Goal: Task Accomplishment & Management: Manage account settings

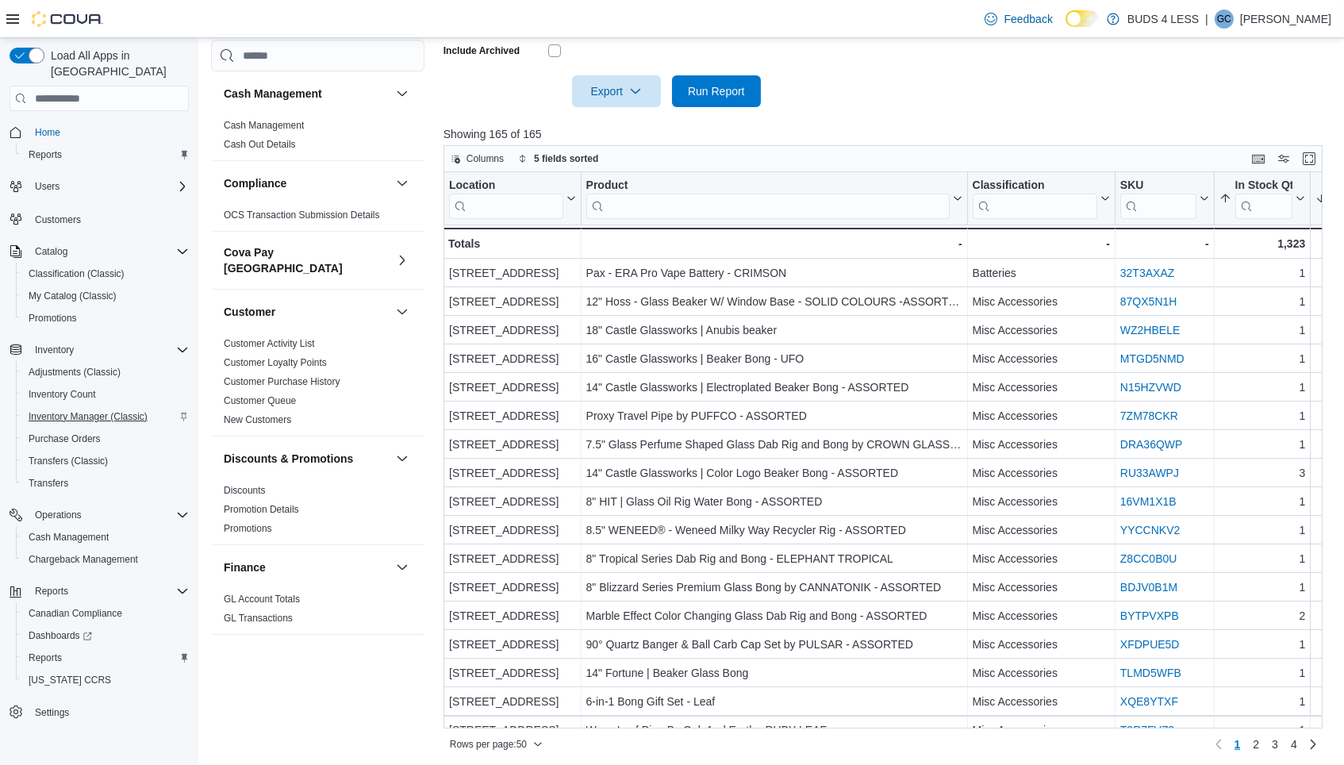
scroll to position [369, 0]
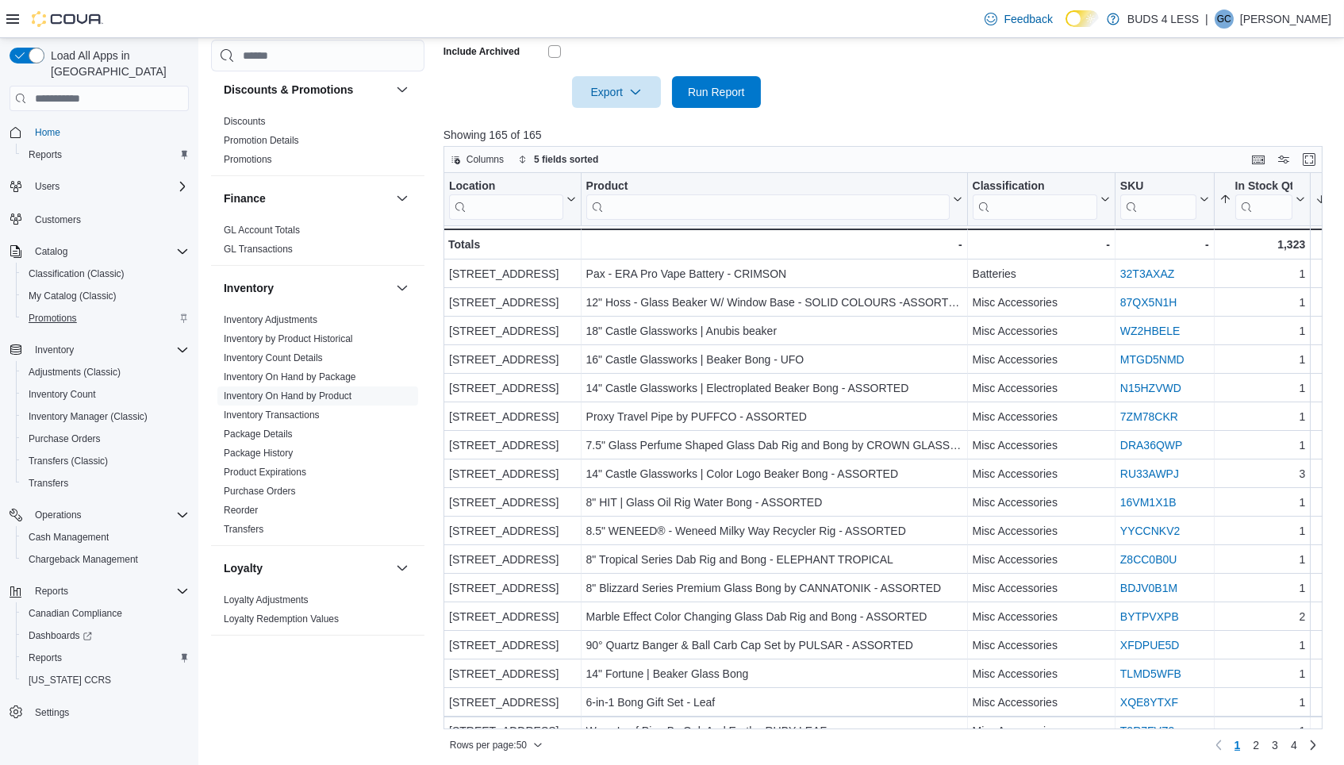
click at [45, 312] on span "Promotions" at bounding box center [53, 318] width 48 height 13
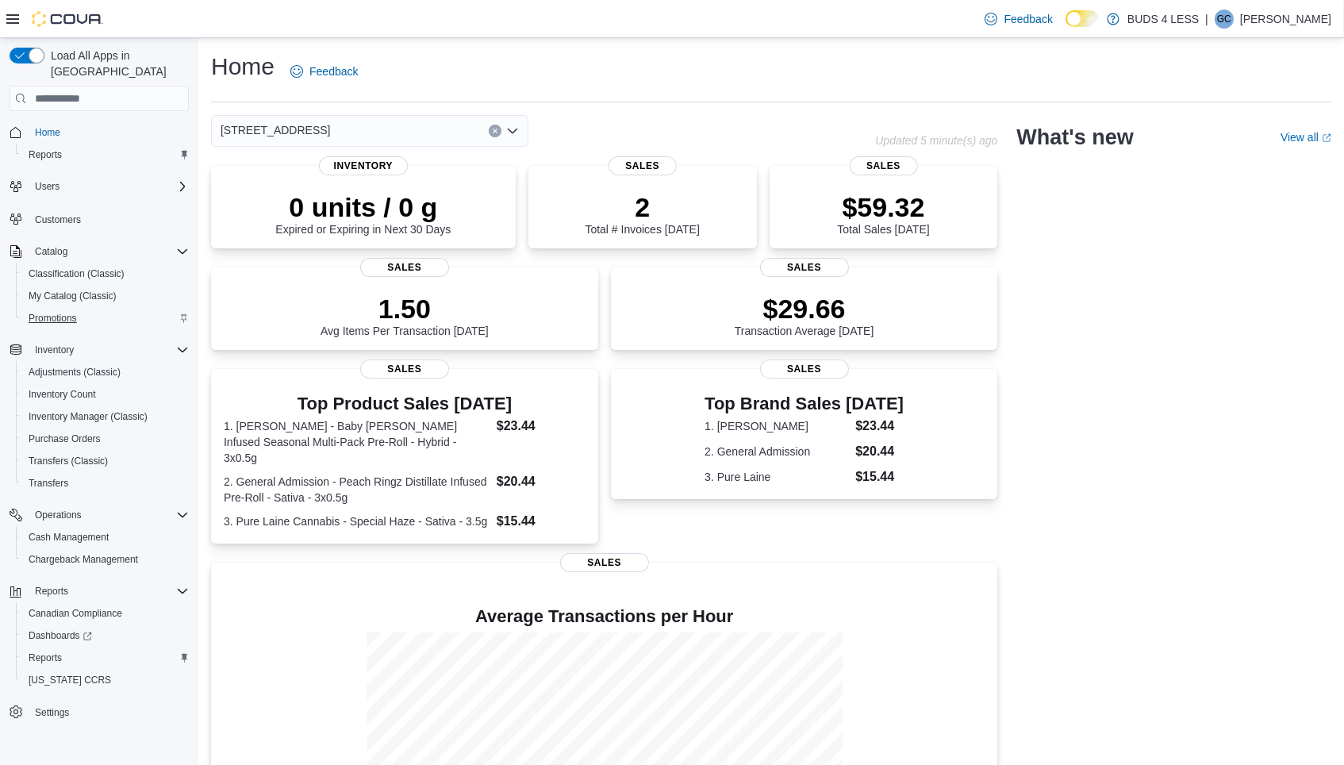
click at [44, 312] on span "Promotions" at bounding box center [53, 318] width 48 height 13
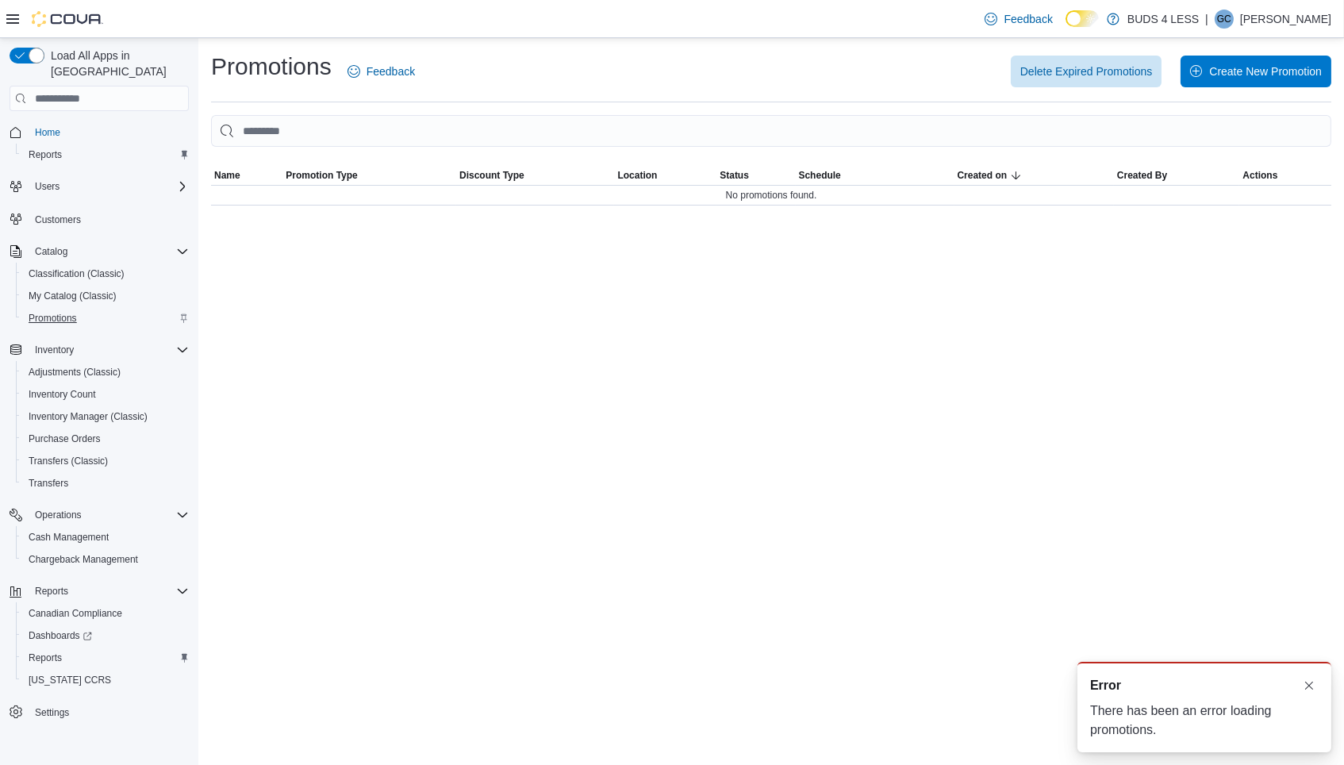
click at [66, 312] on span "Promotions" at bounding box center [53, 318] width 48 height 13
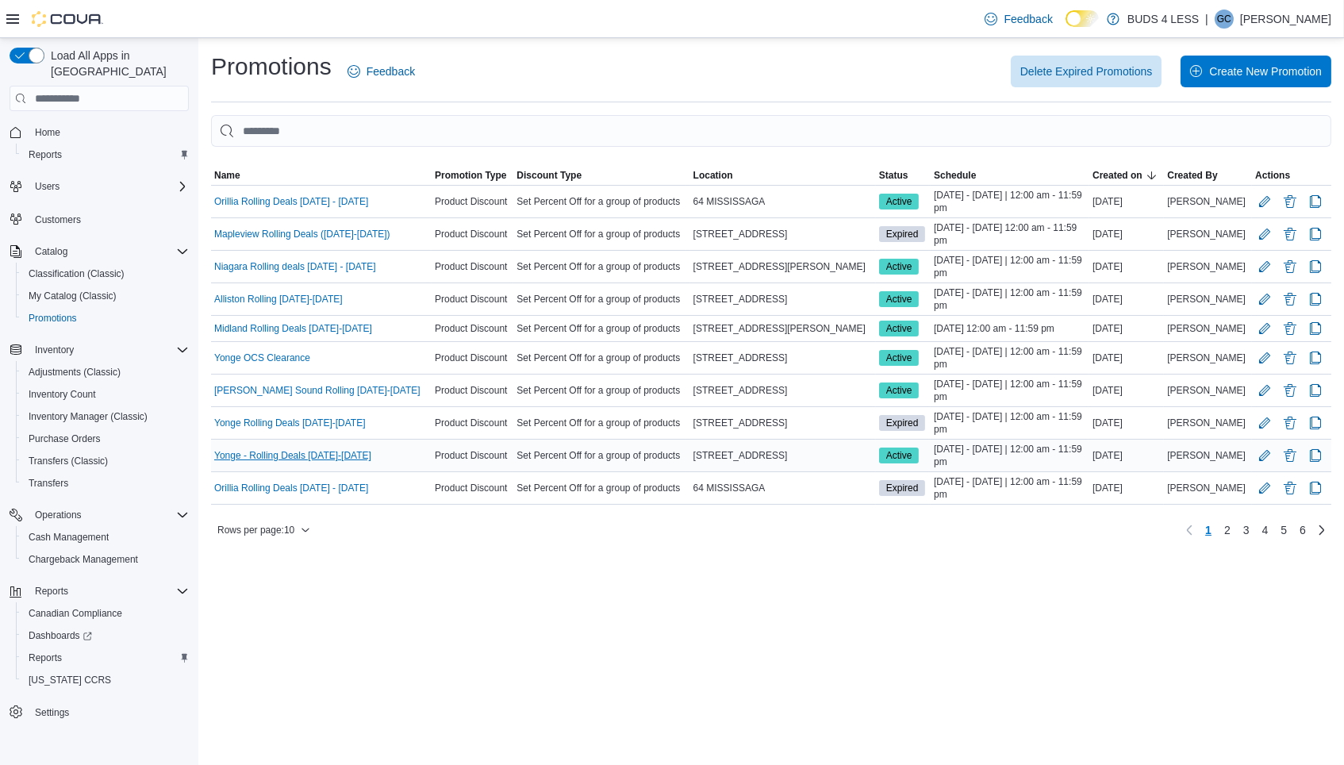
click at [268, 449] on link "Yonge - Rolling Deals Aug12-28" at bounding box center [292, 455] width 157 height 13
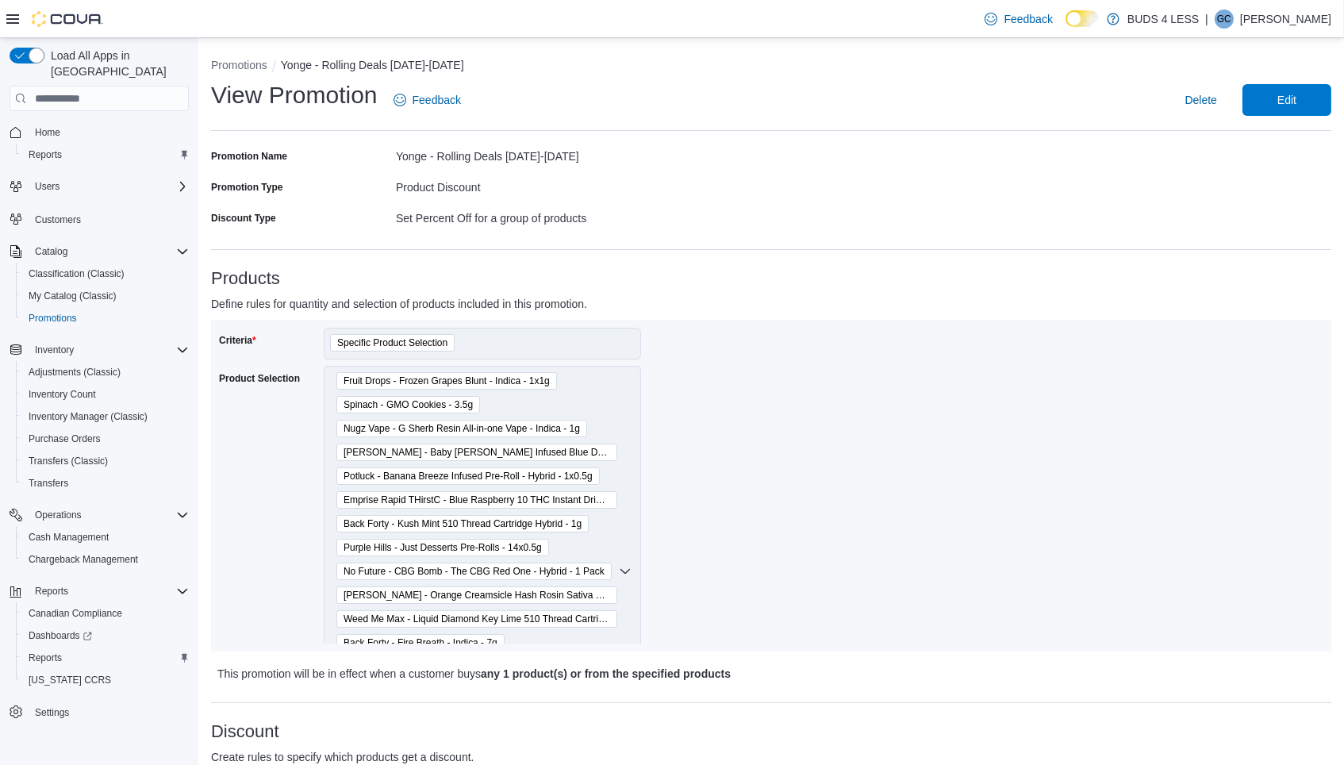
click at [616, 389] on div "Fruit Drops - Frozen Grapes Blunt - Indica - 1x1g Spinach - GMO Cookies - 3.5g …" at bounding box center [482, 571] width 317 height 411
click at [1294, 109] on span "Edit" at bounding box center [1287, 99] width 70 height 32
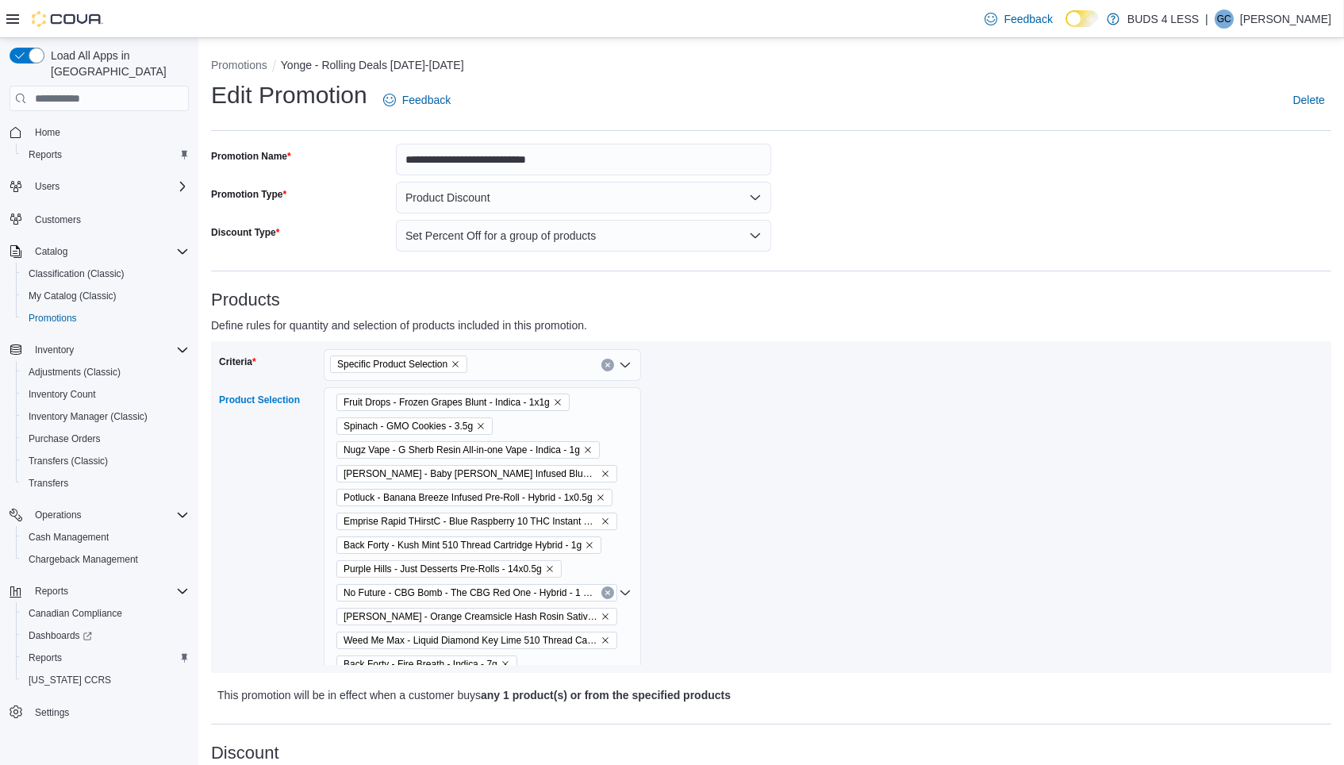
click at [612, 406] on div "Fruit Drops - Frozen Grapes Blunt - Indica - 1x1g Spinach - GMO Cookies - 3.5g …" at bounding box center [482, 592] width 317 height 411
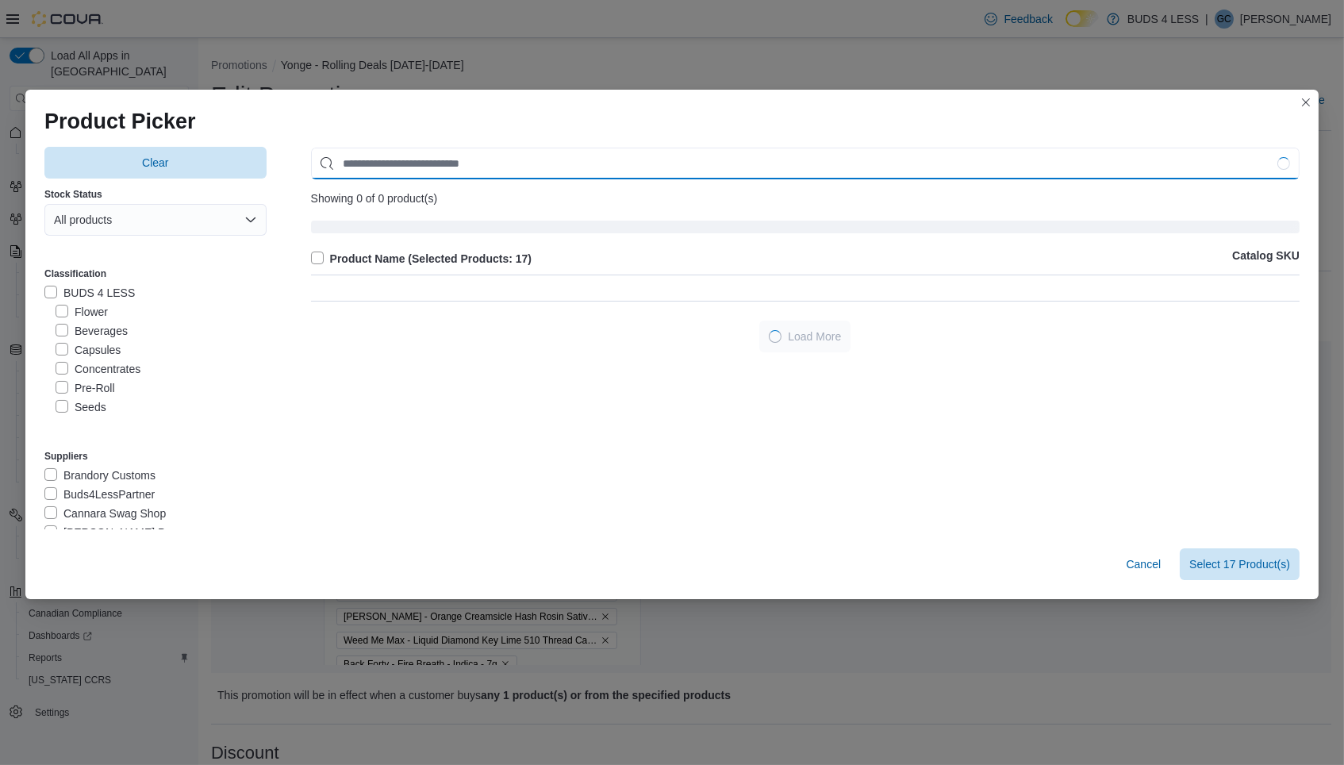
click at [549, 166] on input "Use aria labels when no actual label is in use" at bounding box center [805, 164] width 988 height 32
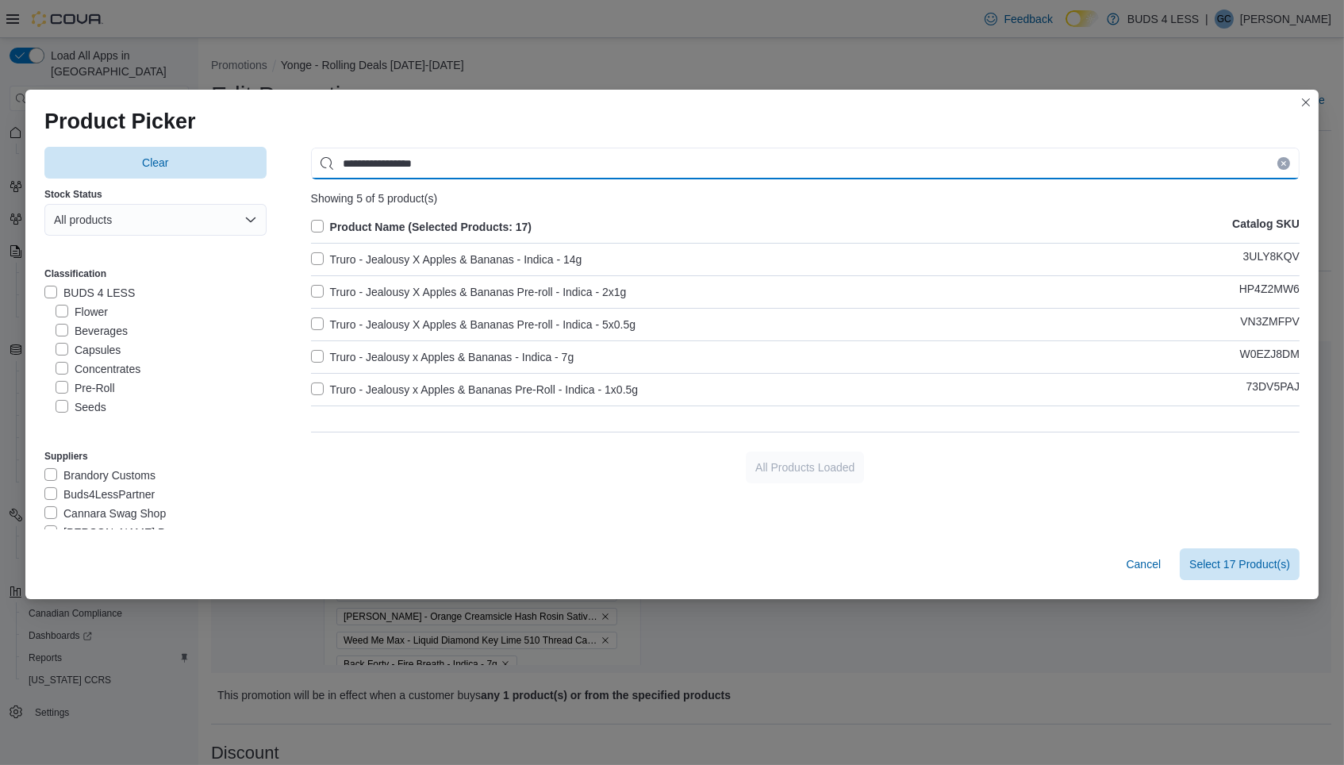
type input "**********"
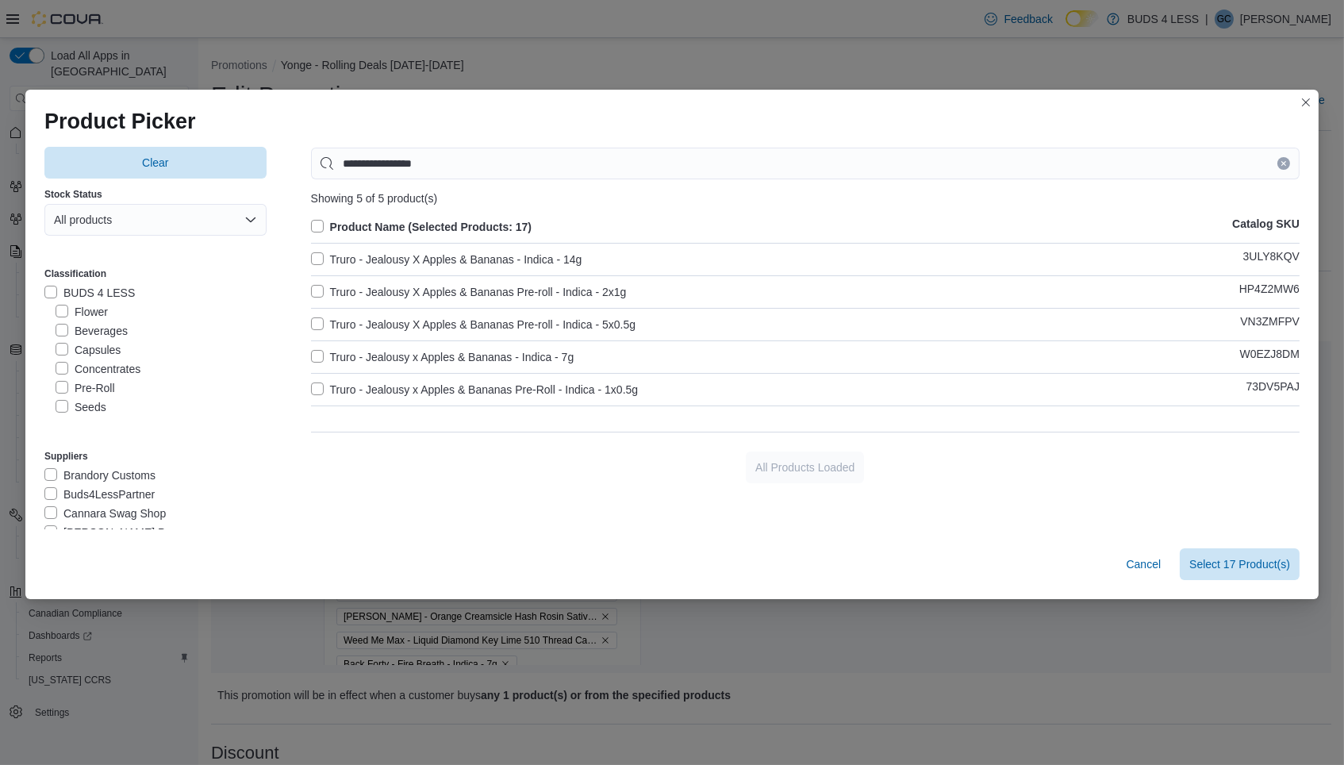
click at [318, 289] on label "Truro - Jealousy X Apples & Bananas Pre-roll - Indica - 2x1g" at bounding box center [469, 291] width 316 height 19
click at [1229, 559] on span "Select 18 Product(s)" at bounding box center [1239, 563] width 101 height 16
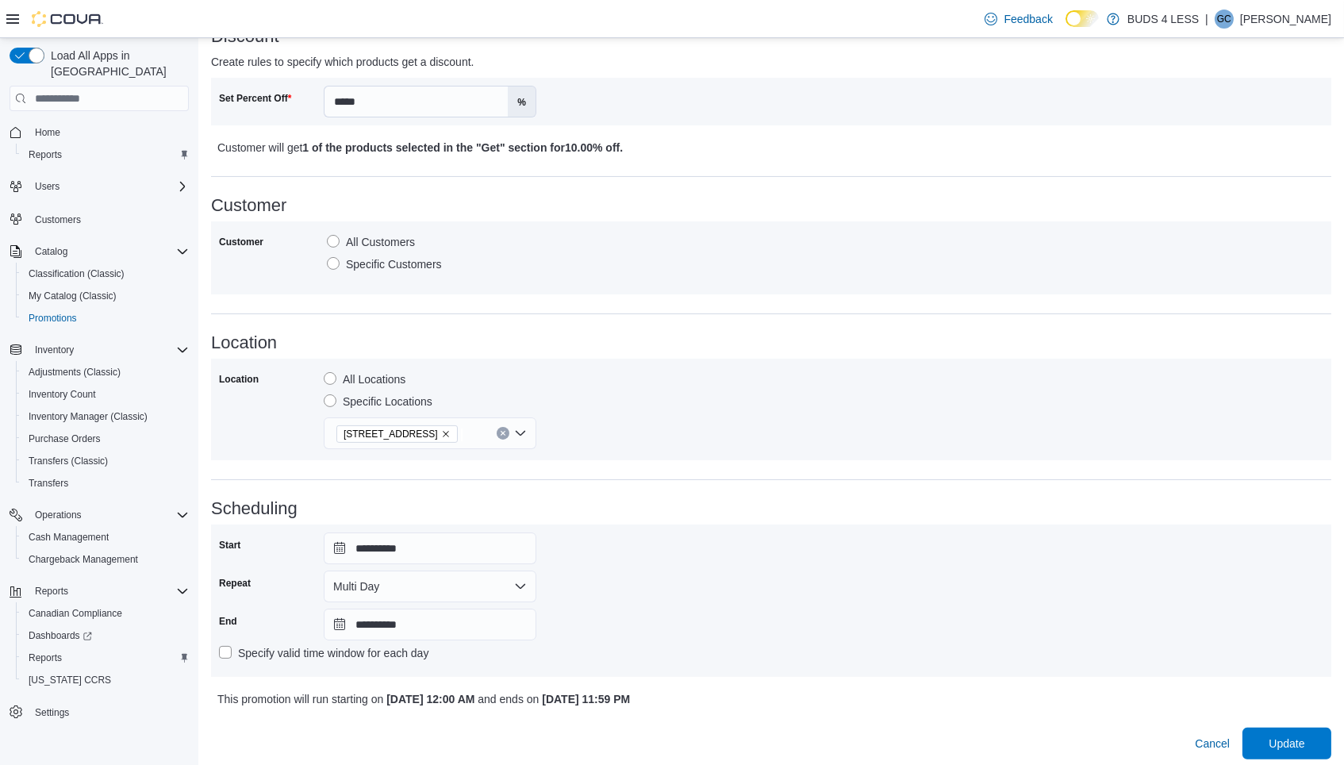
scroll to position [715, 0]
click at [1313, 737] on span "Update" at bounding box center [1287, 743] width 70 height 32
